Goal: Transaction & Acquisition: Book appointment/travel/reservation

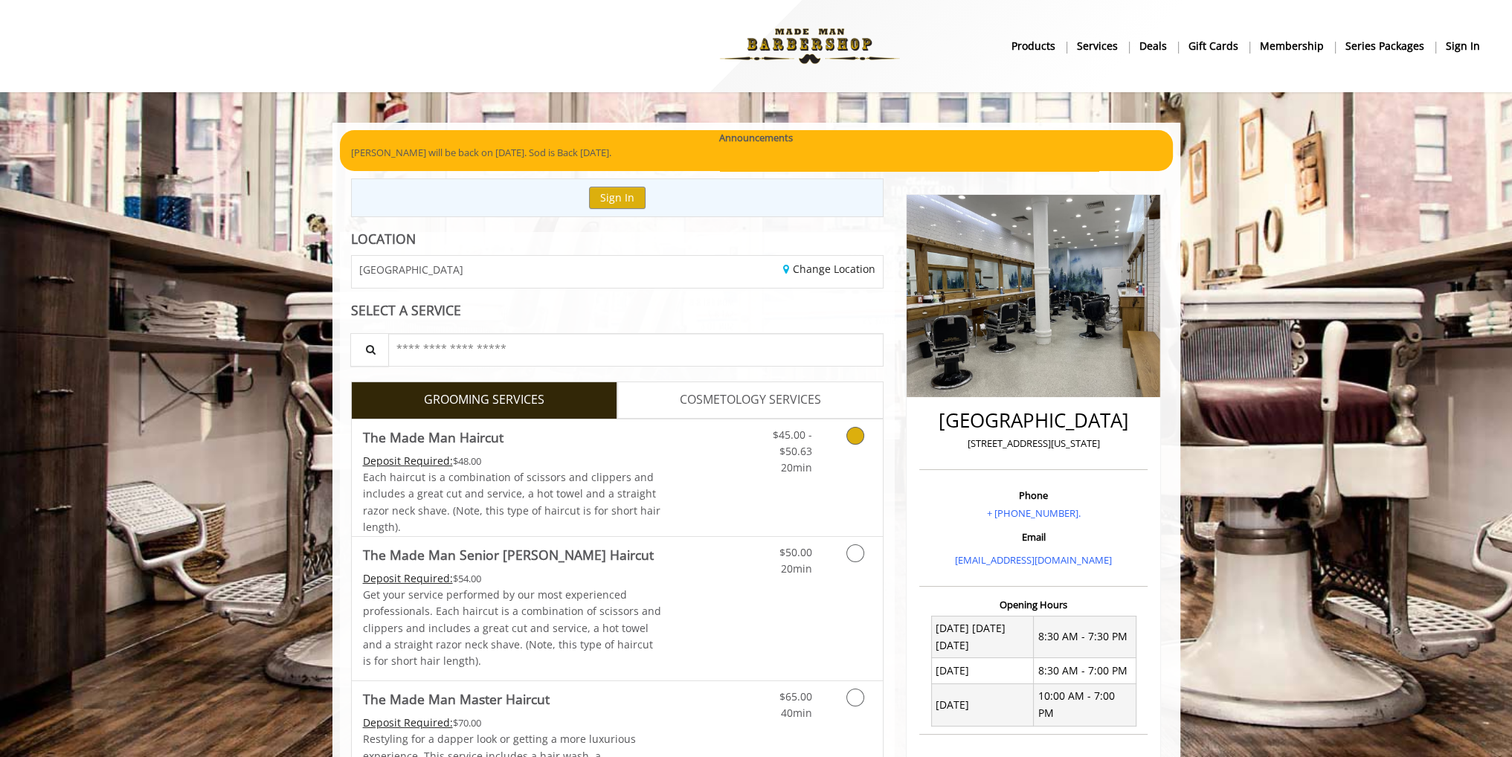
click at [666, 463] on link "Discounted Price" at bounding box center [705, 477] width 88 height 117
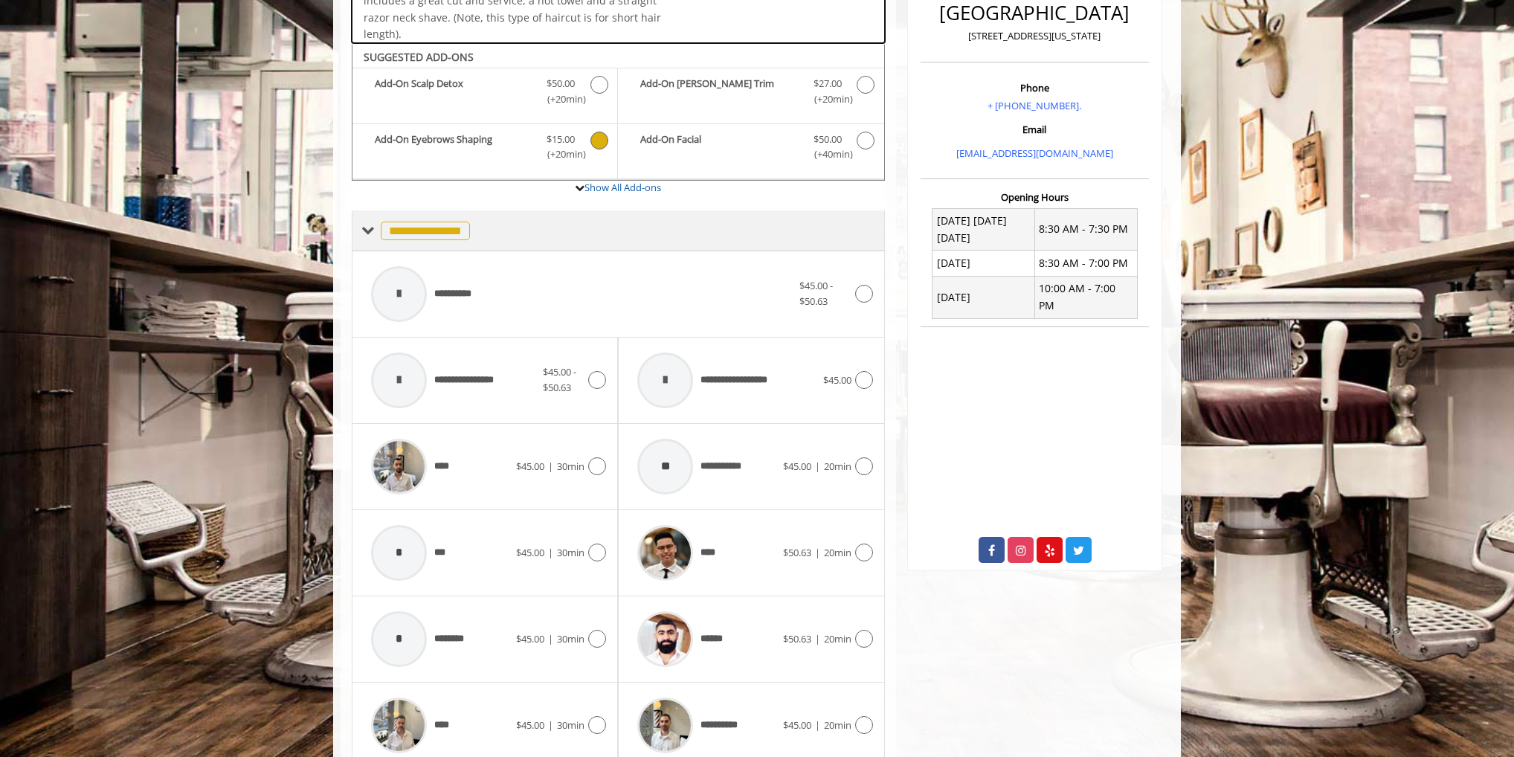
scroll to position [449, 0]
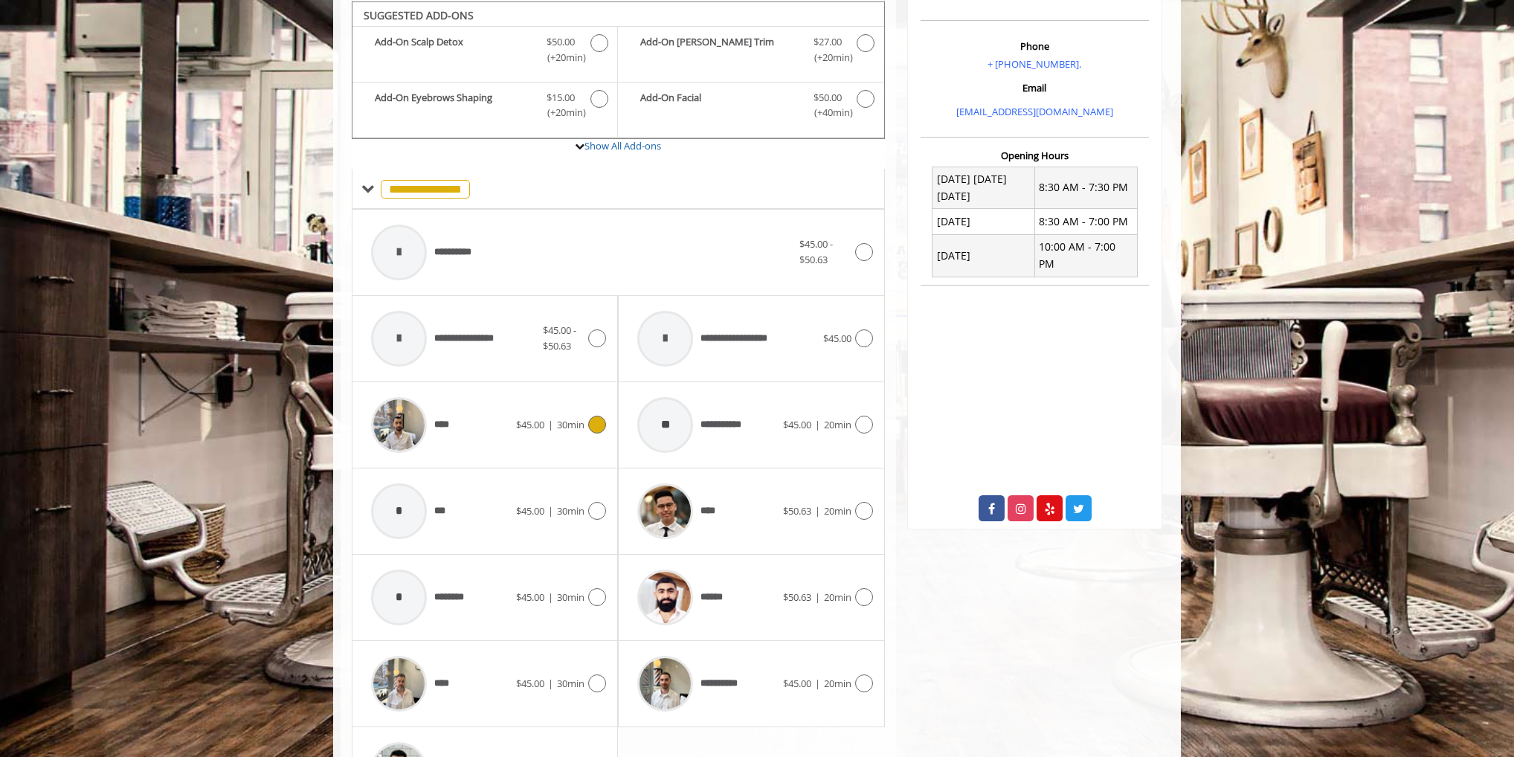
click at [527, 402] on div "**** $45.00 | 30min" at bounding box center [485, 425] width 242 height 71
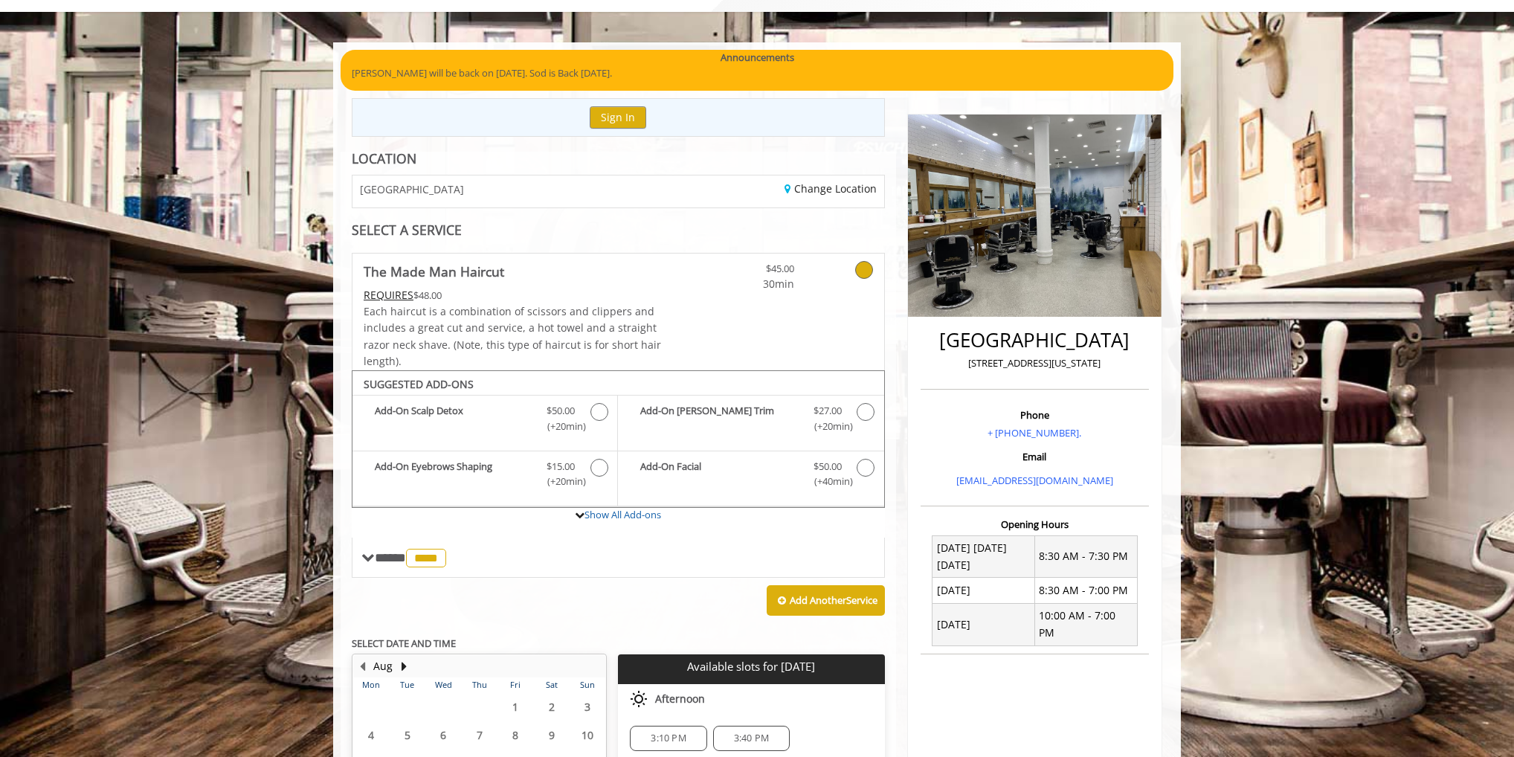
scroll to position [280, 0]
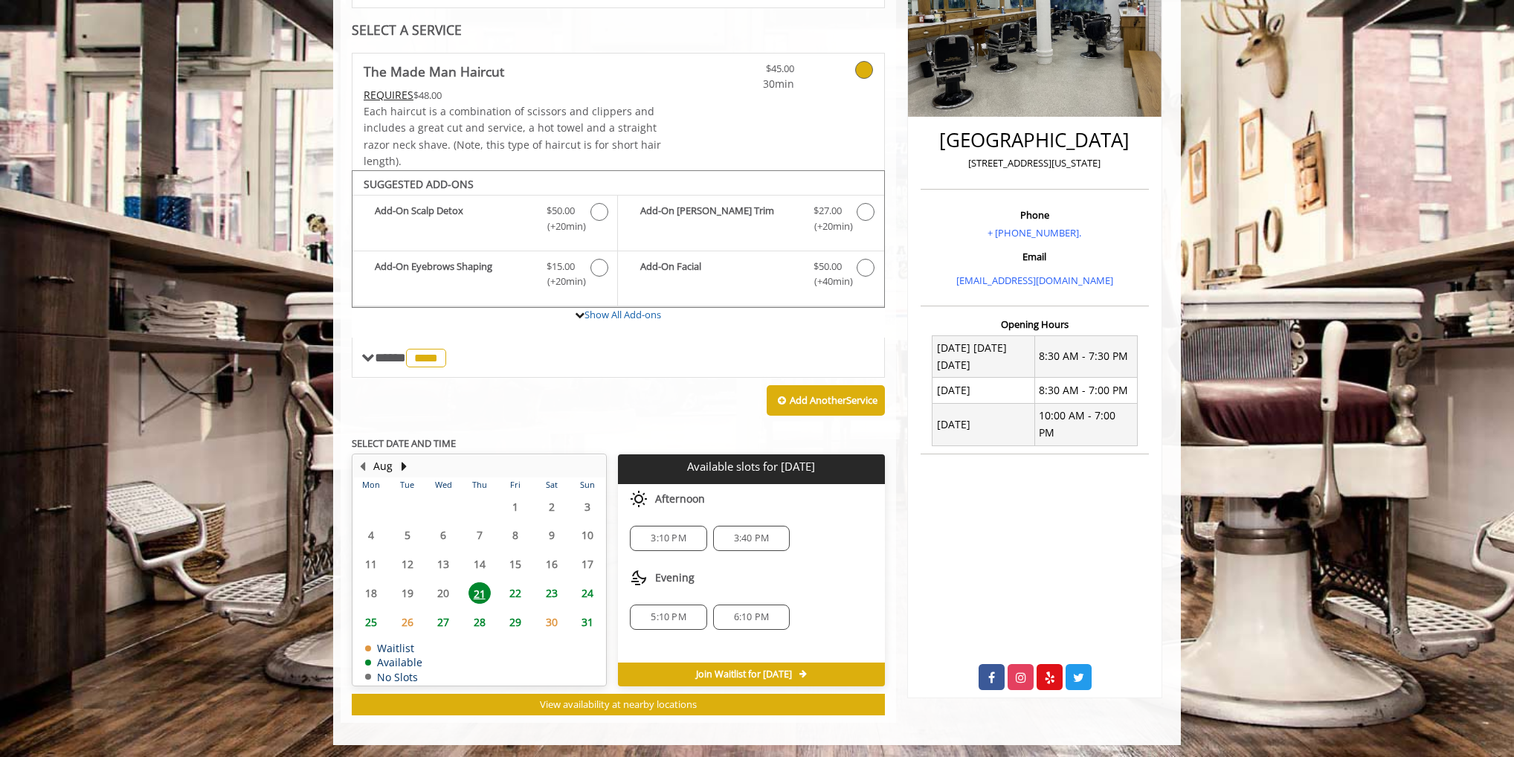
click at [772, 622] on div "6:10 PM" at bounding box center [751, 617] width 77 height 25
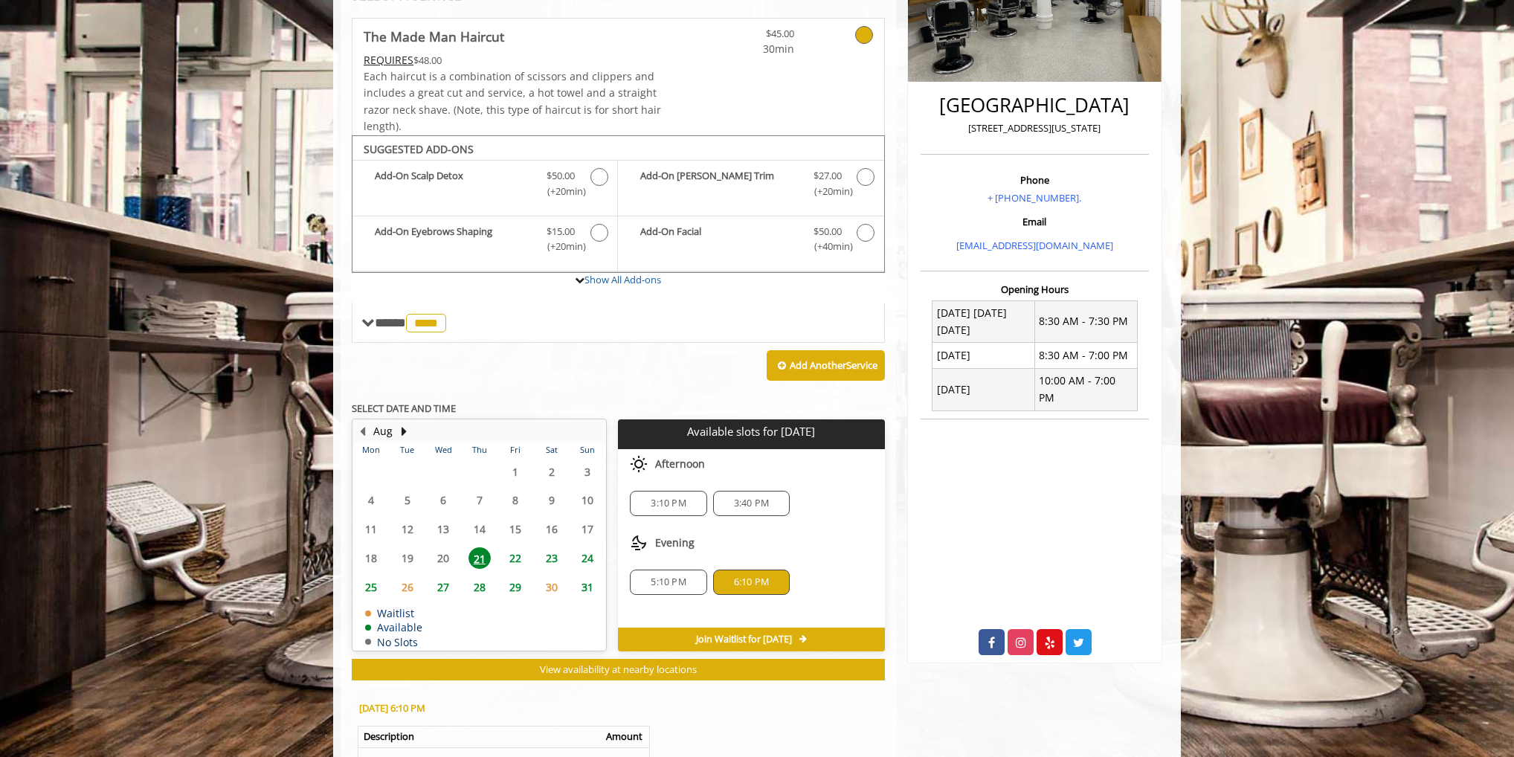
scroll to position [102, 0]
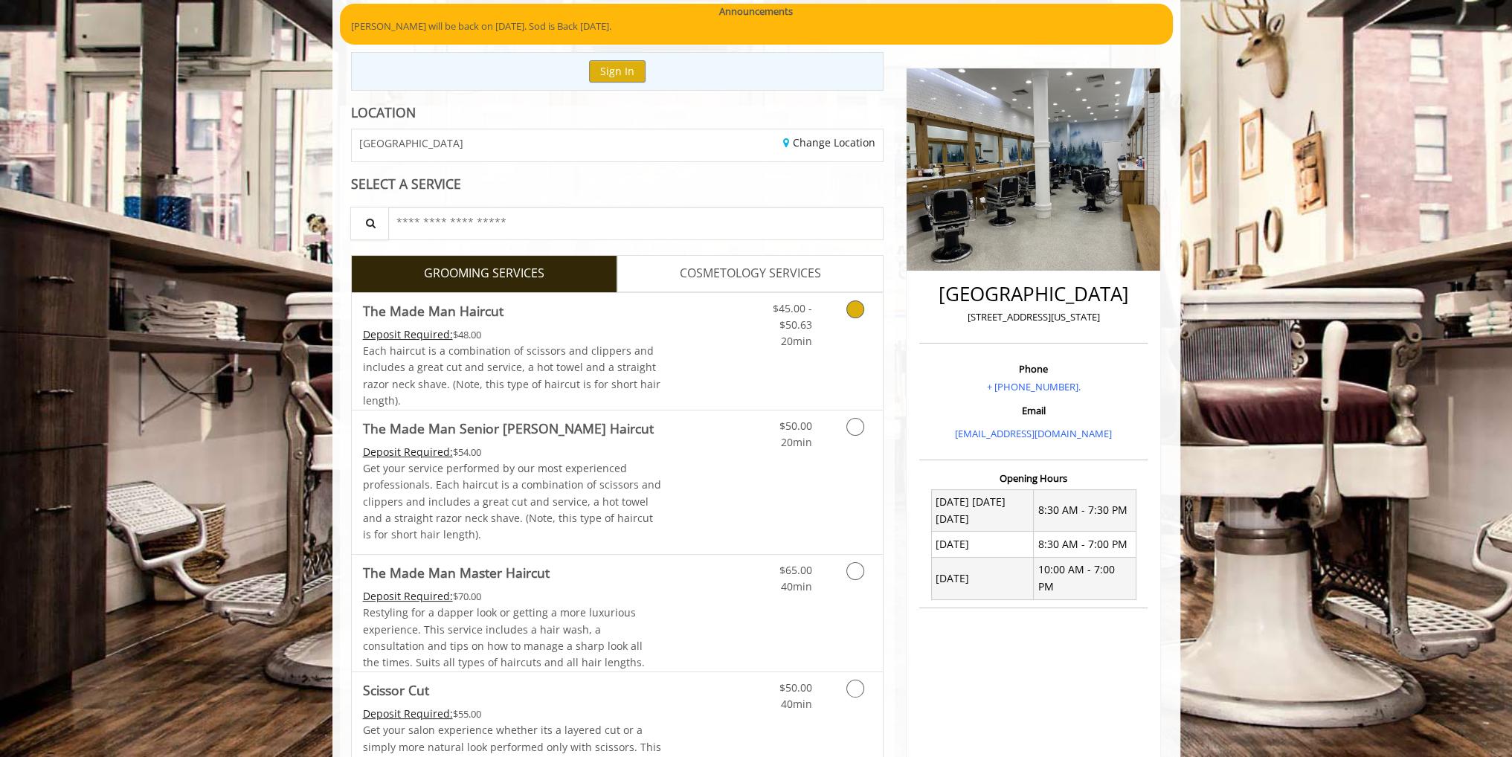
scroll to position [223, 0]
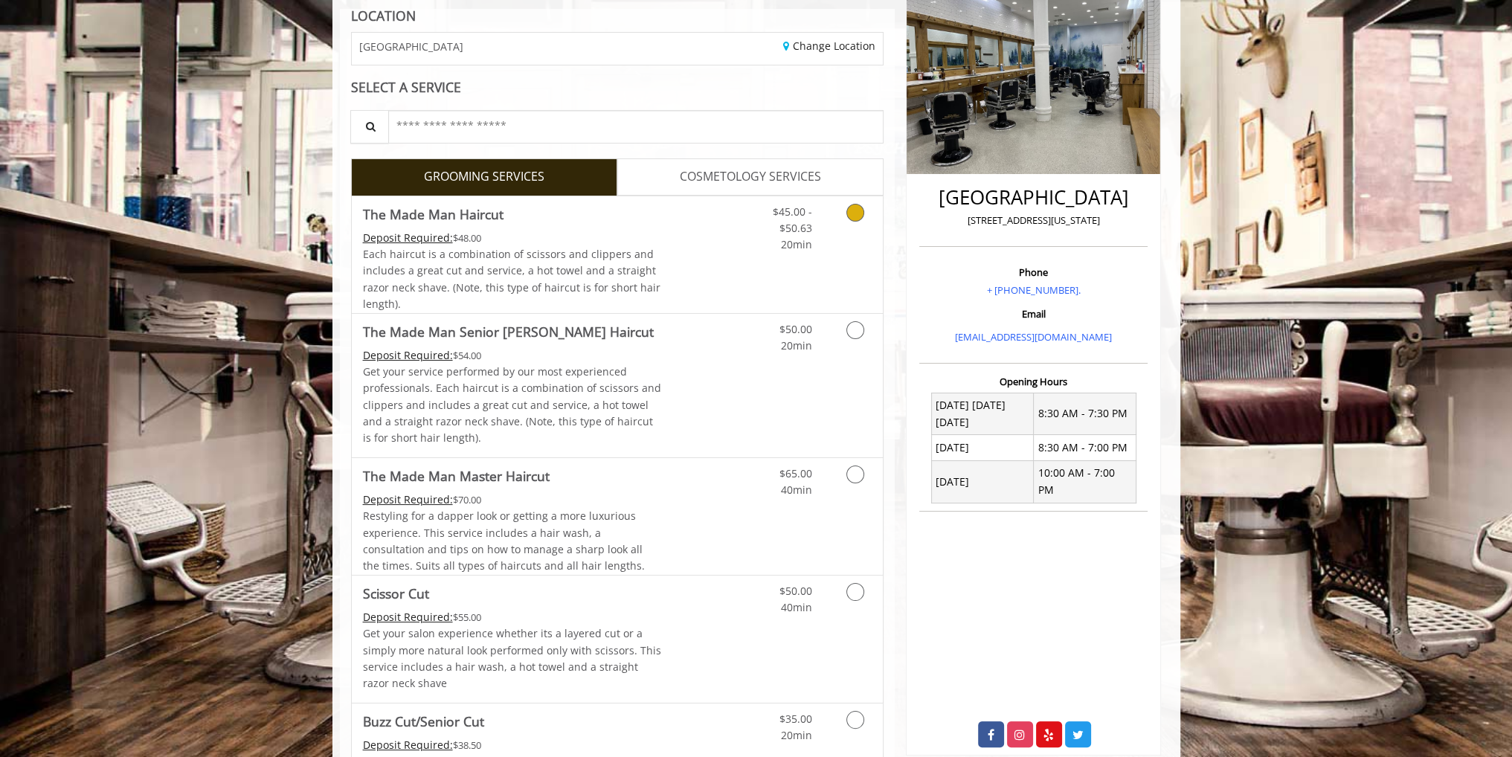
click at [675, 248] on link "Discounted Price" at bounding box center [705, 254] width 88 height 117
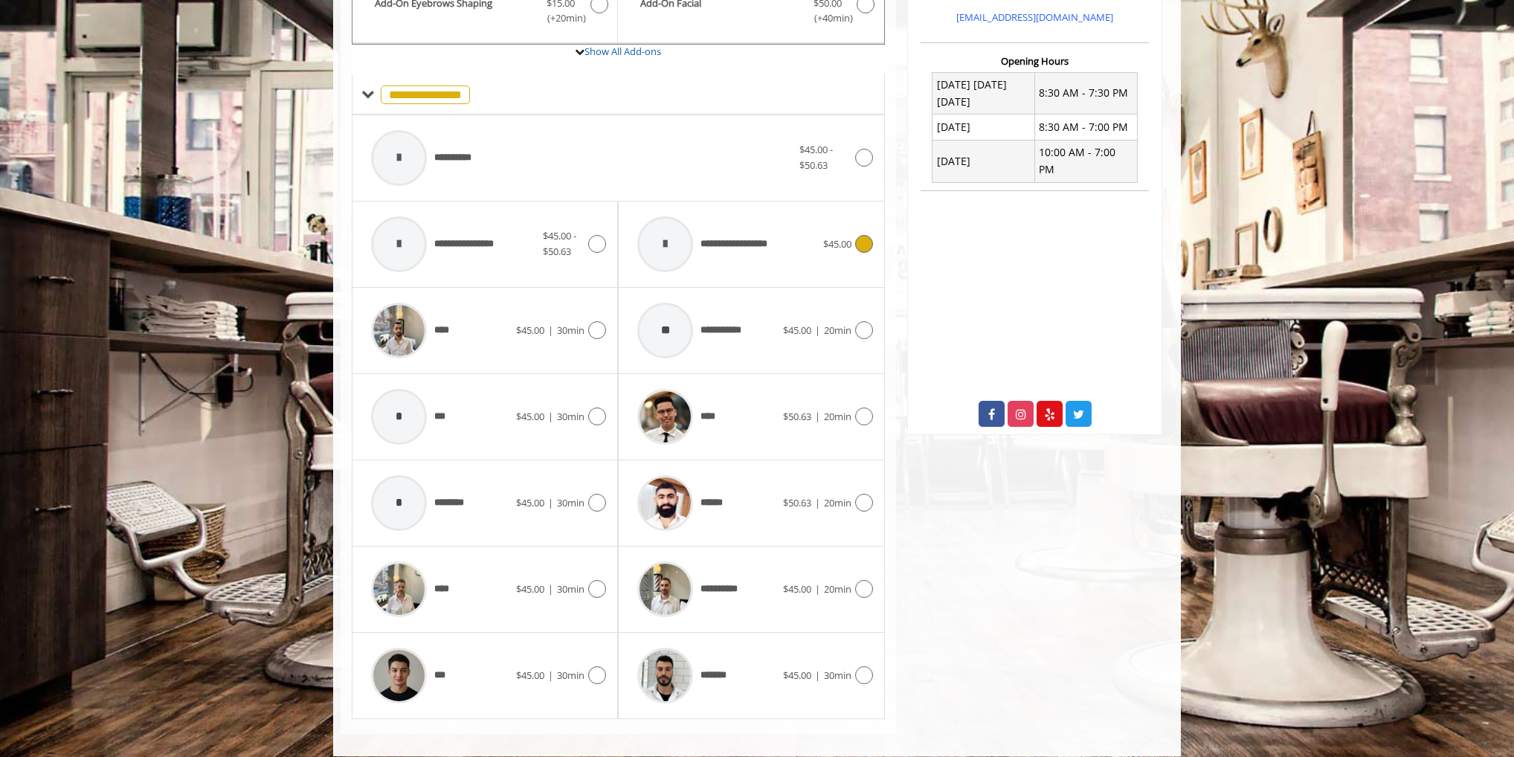
scroll to position [554, 0]
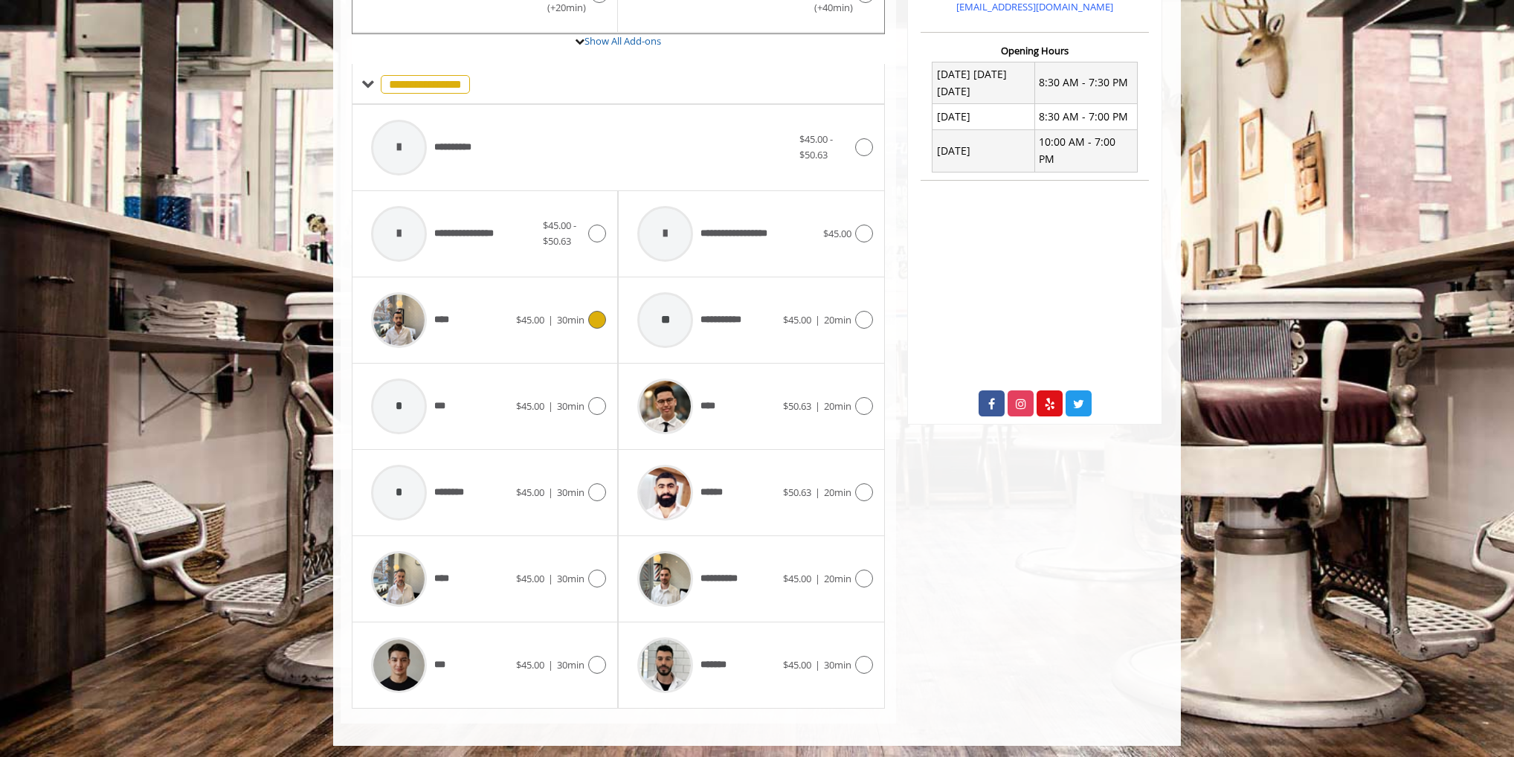
click at [457, 312] on span "****" at bounding box center [447, 320] width 26 height 16
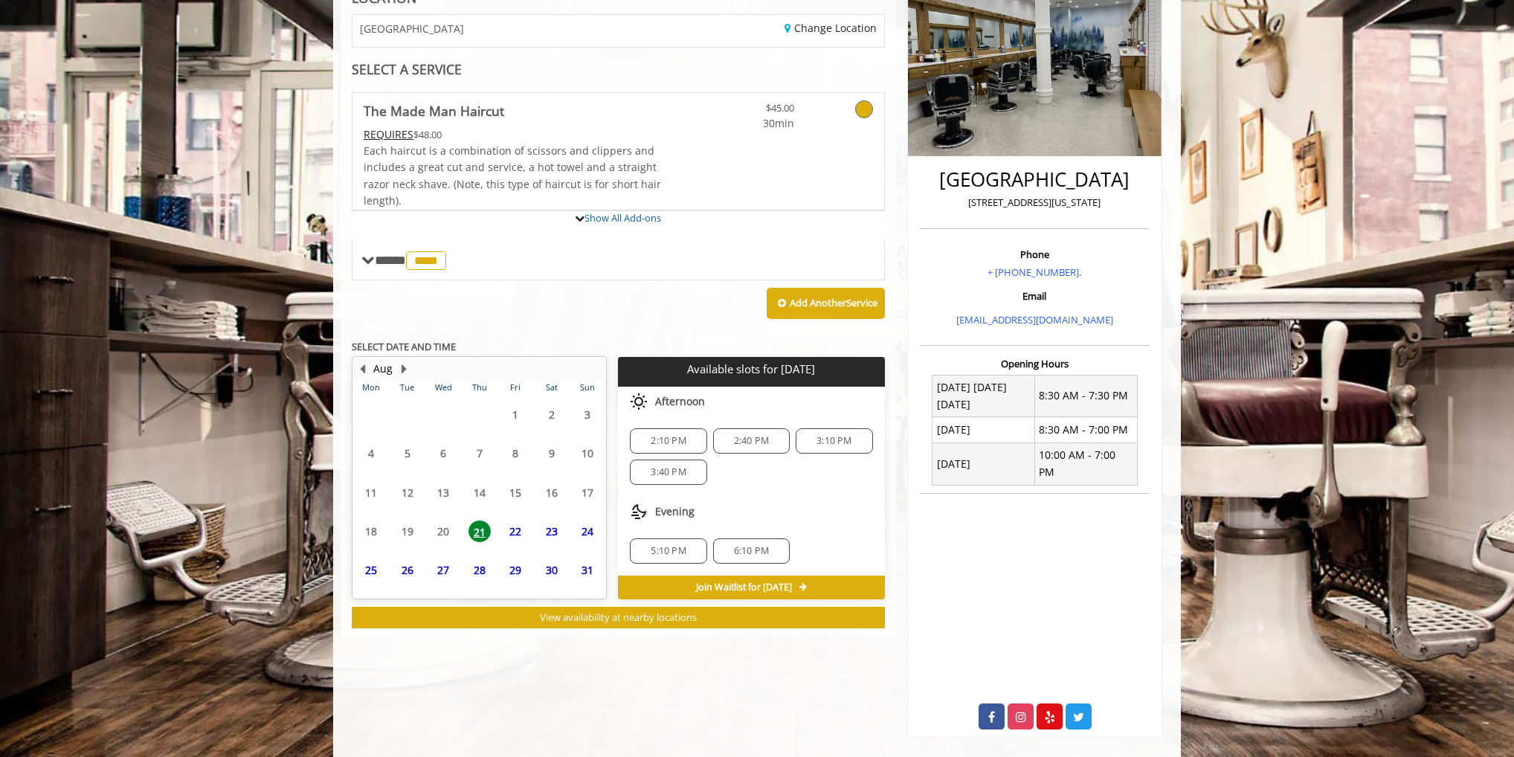
scroll to position [290, 0]
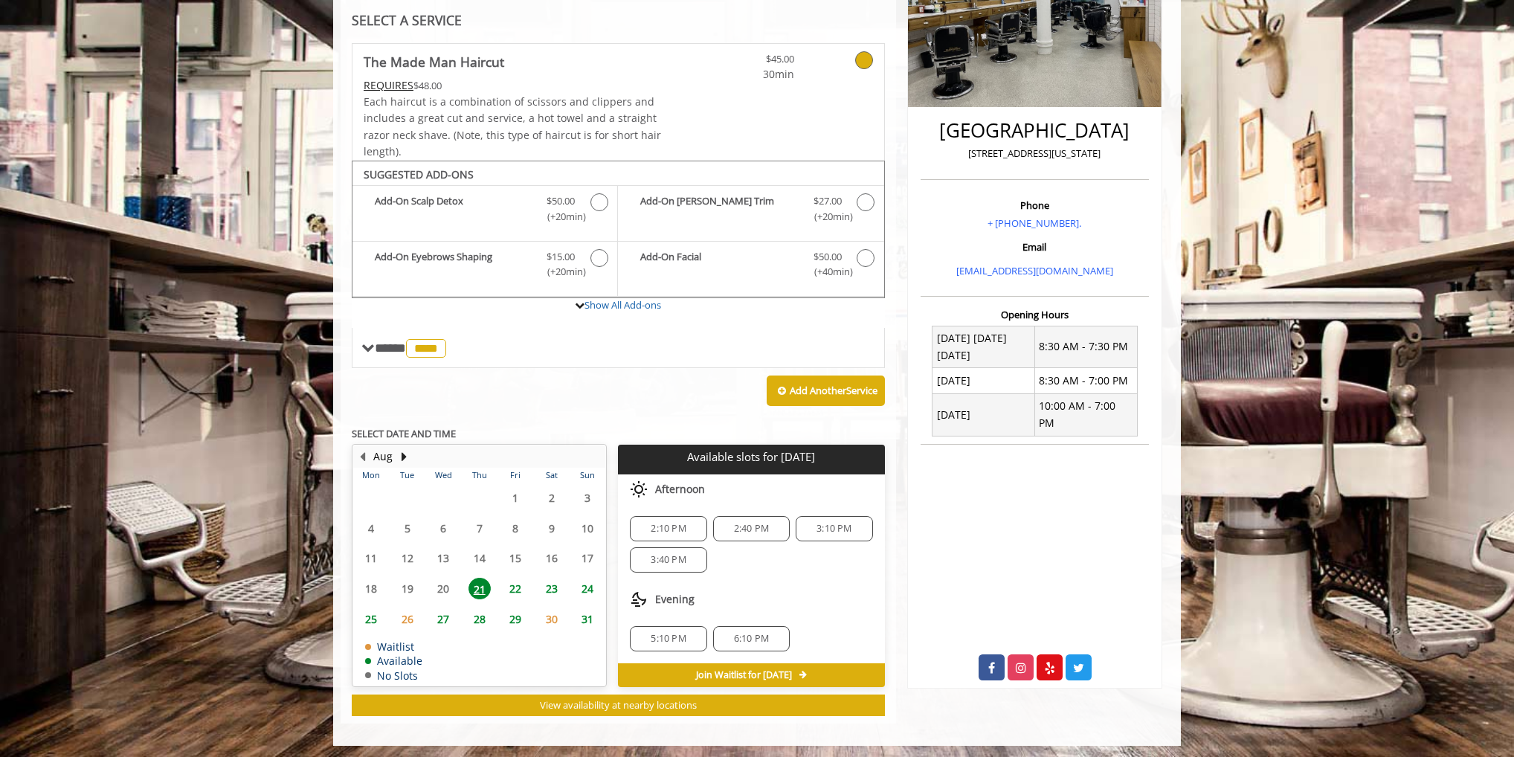
click at [755, 634] on span "6:10 PM" at bounding box center [751, 639] width 35 height 12
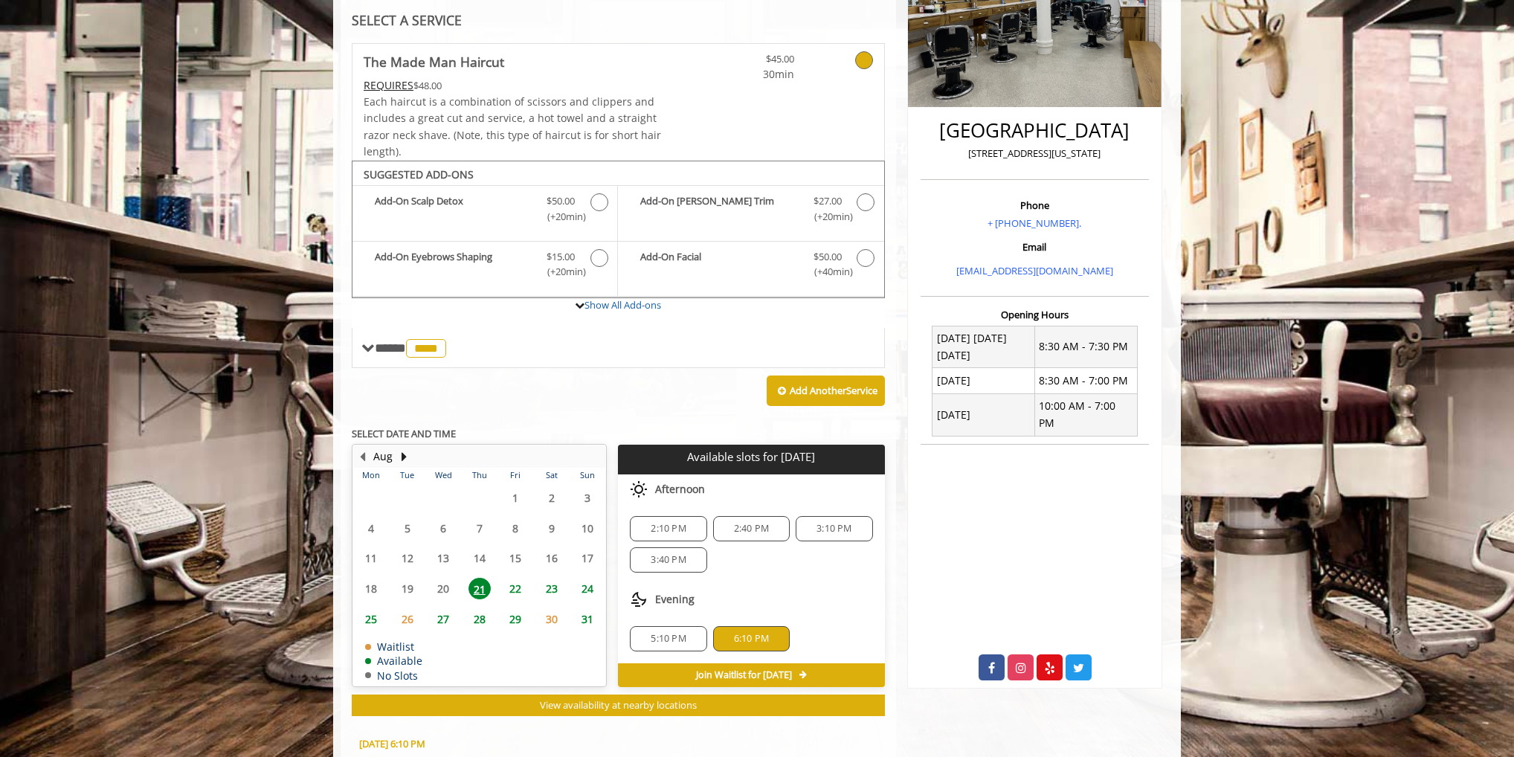
scroll to position [558, 0]
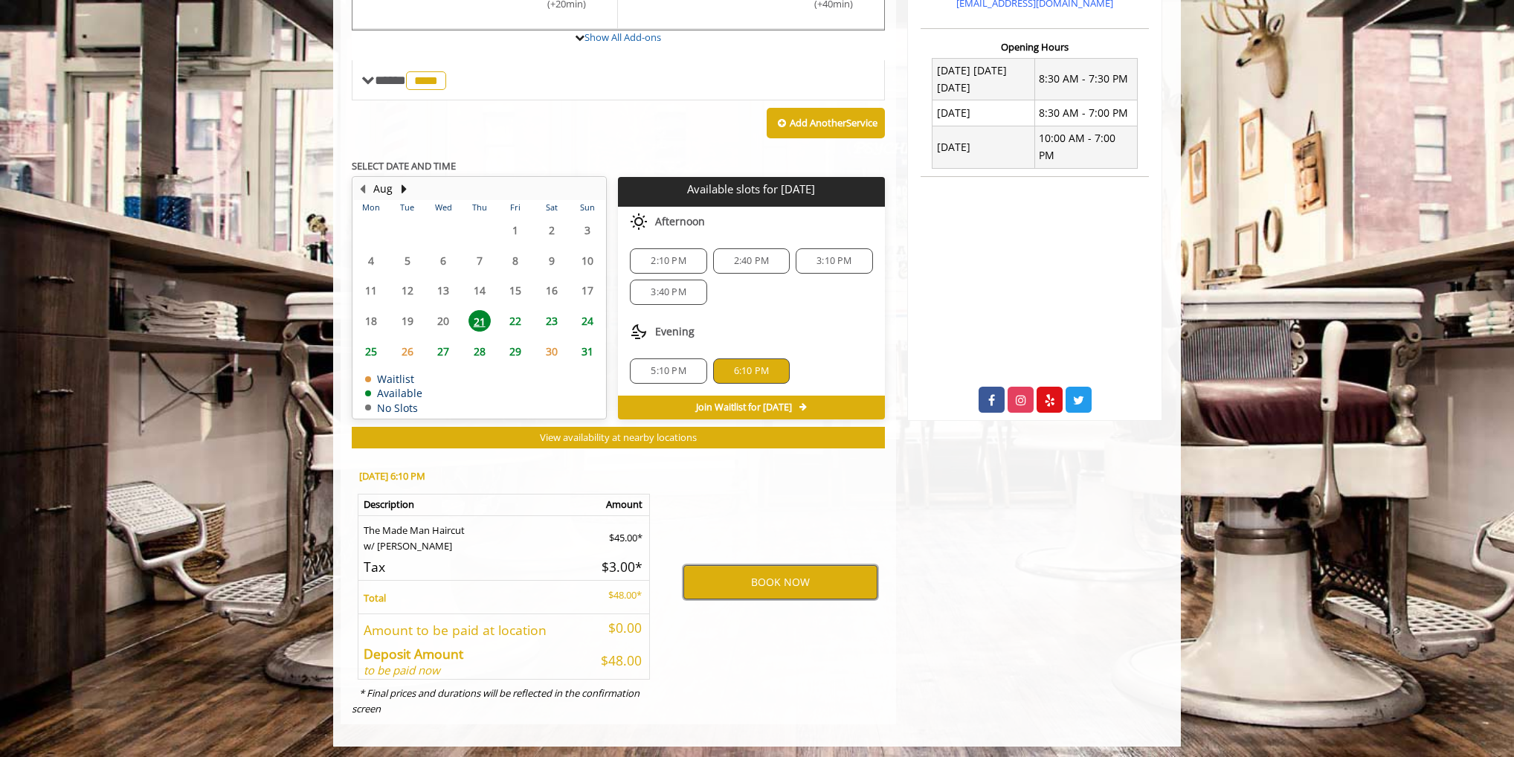
click at [763, 584] on button "BOOK NOW" at bounding box center [780, 582] width 194 height 34
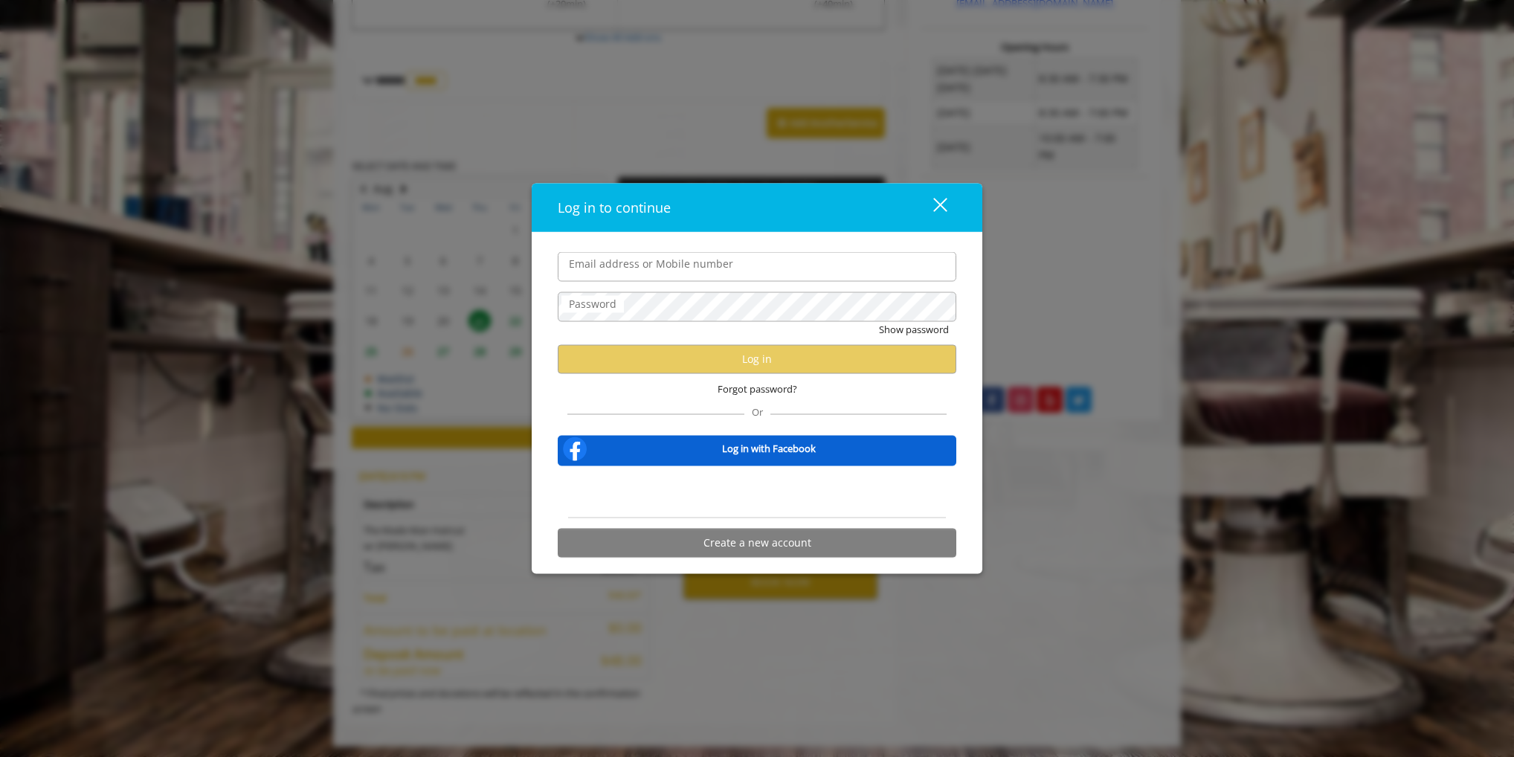
type input "**********"
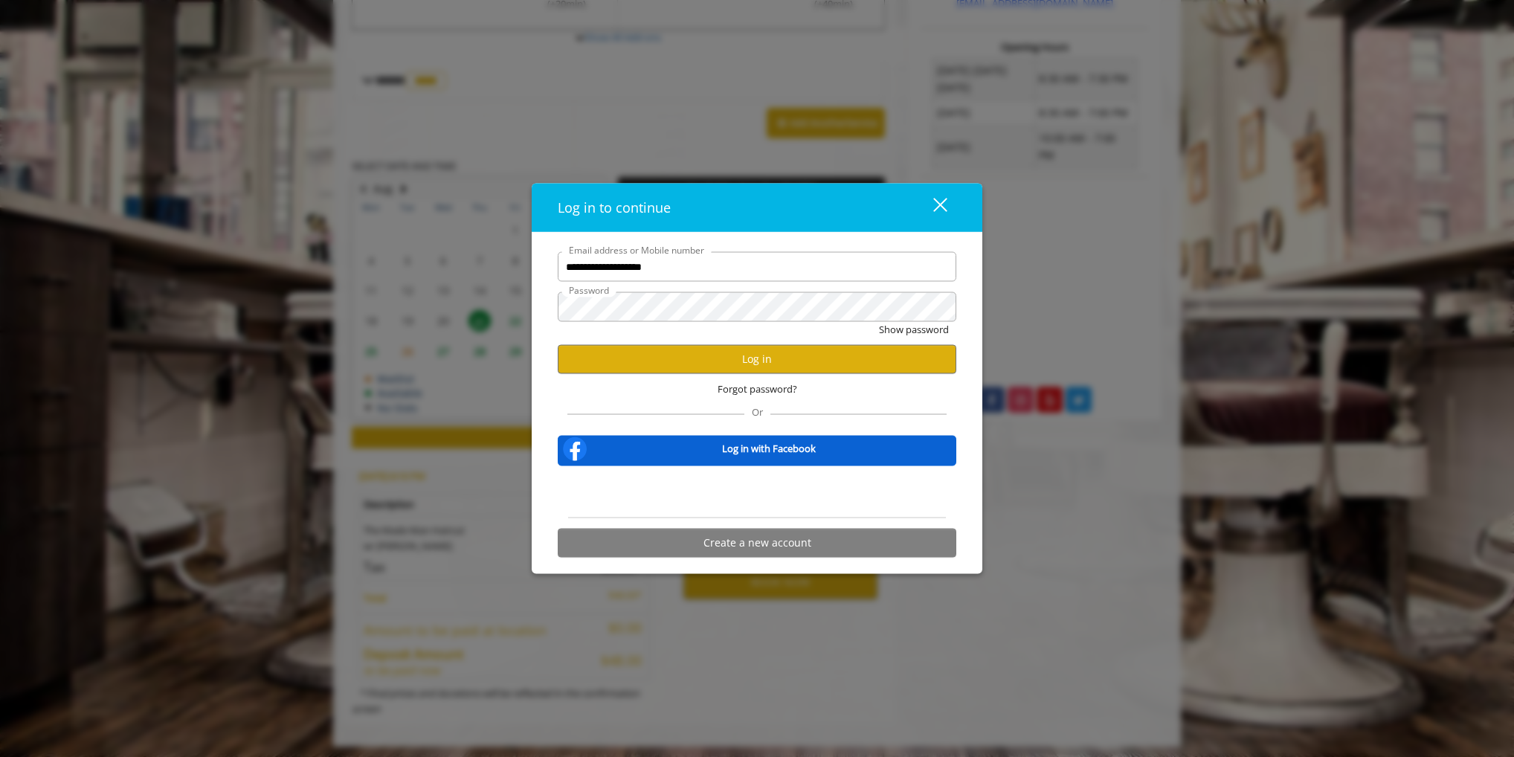
scroll to position [0, 0]
click at [732, 362] on button "Log in" at bounding box center [757, 358] width 399 height 29
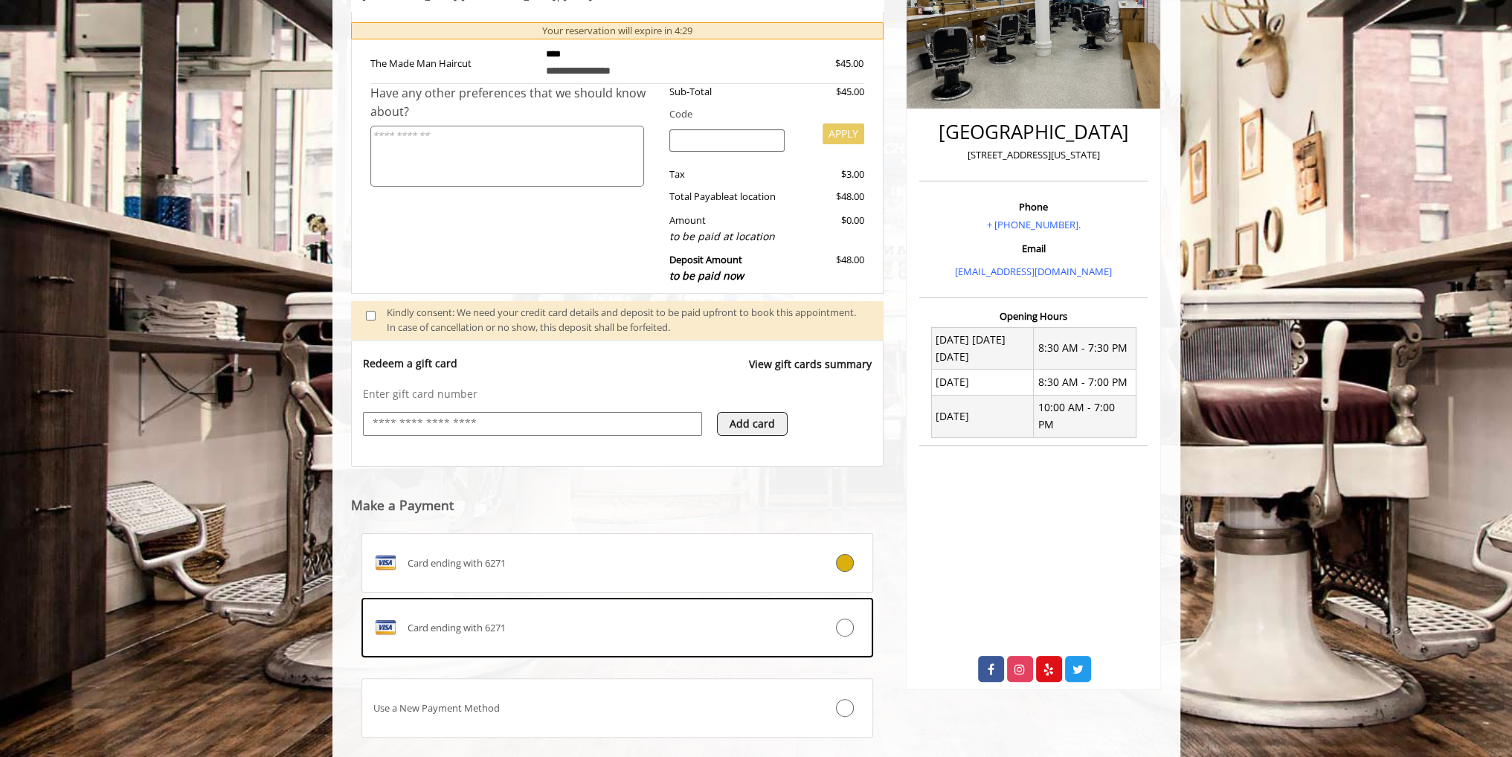
scroll to position [377, 0]
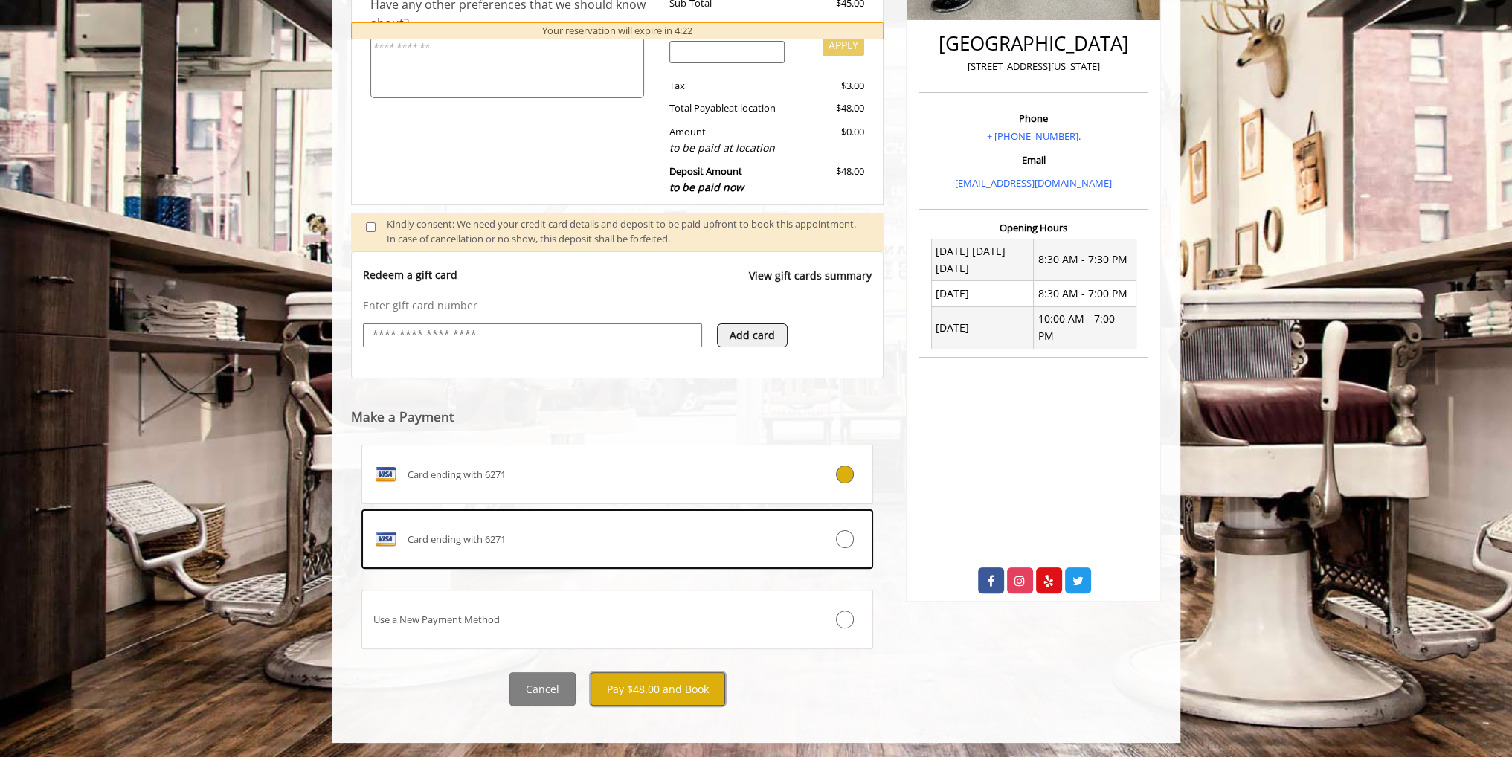
click at [661, 693] on button "Pay $48.00 and Book" at bounding box center [657, 688] width 135 height 33
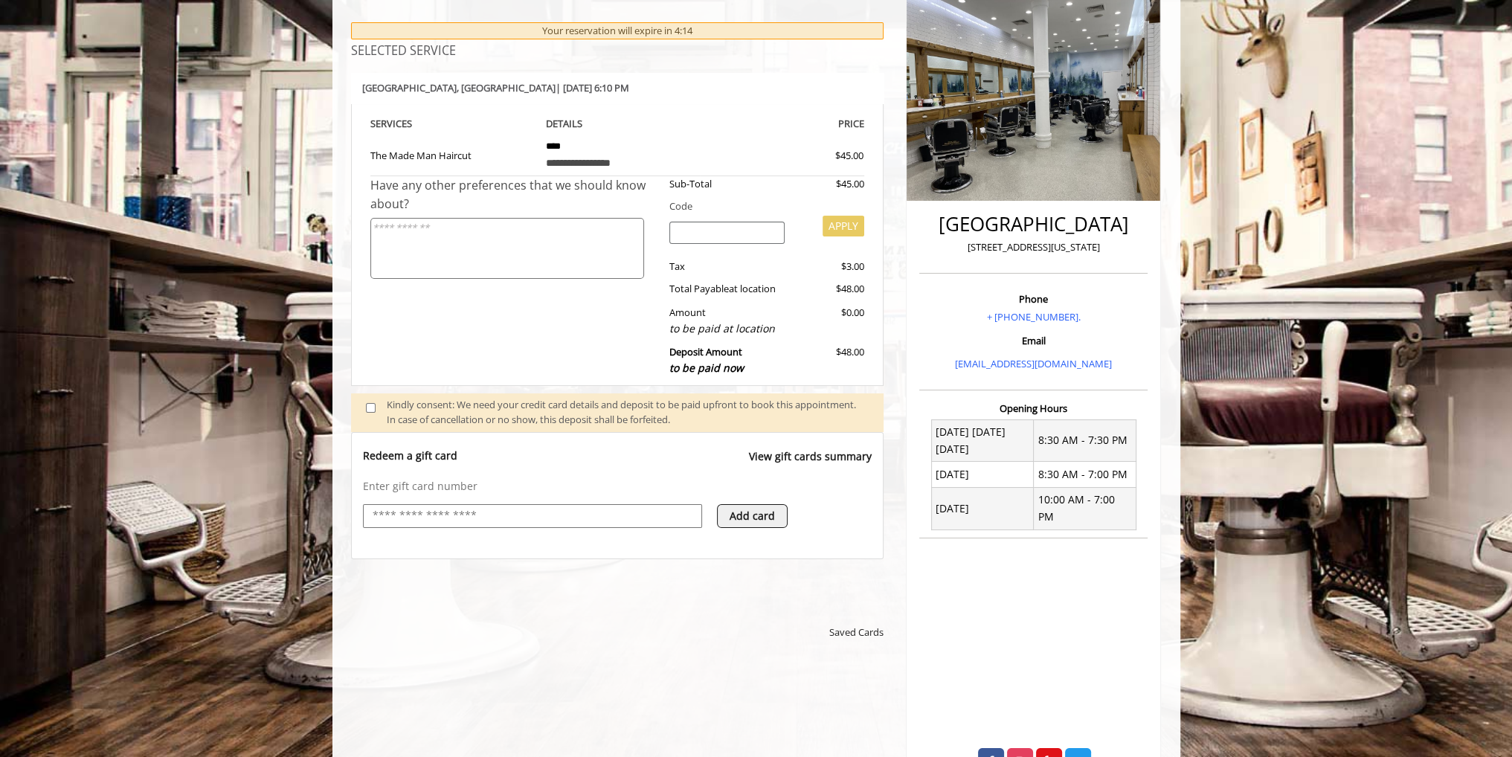
scroll to position [446, 0]
